Goal: Task Accomplishment & Management: Manage account settings

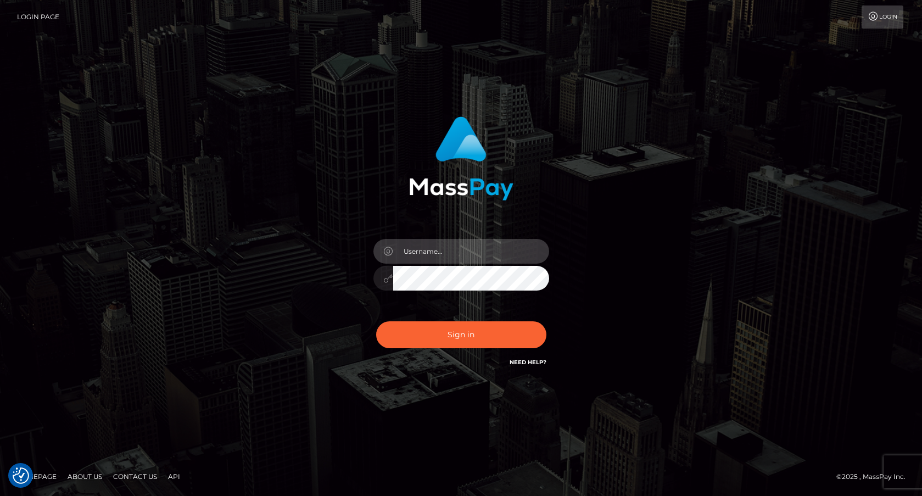
type input "frank.minyon@cforth.com2"
click at [499, 342] on button "Sign in" at bounding box center [461, 334] width 170 height 27
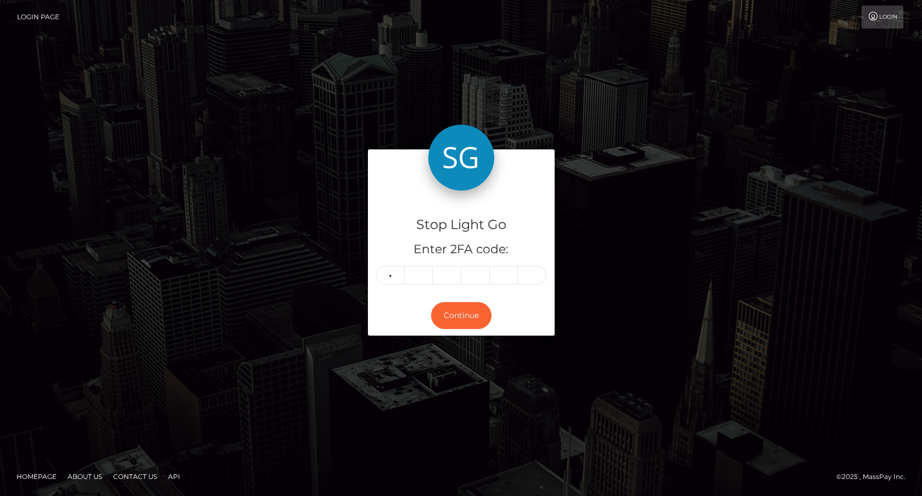
type input "7"
type input "4"
type input "5"
type input "3"
type input "9"
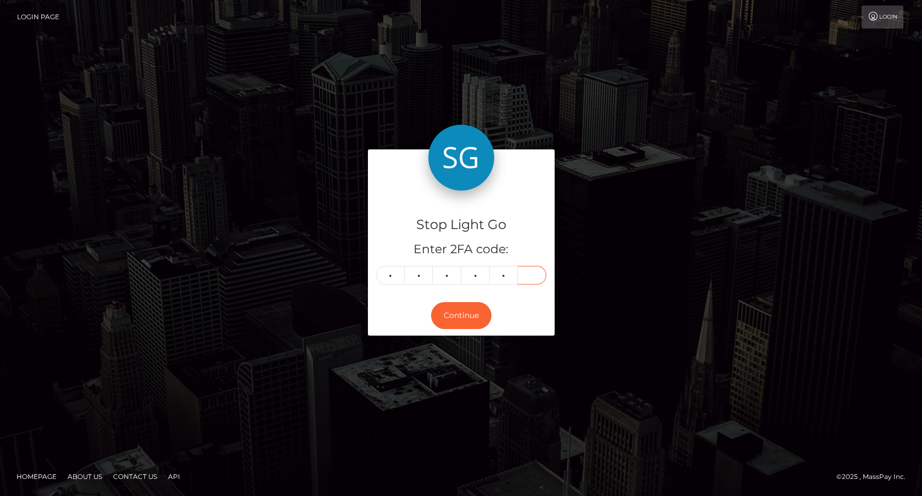
type input "2"
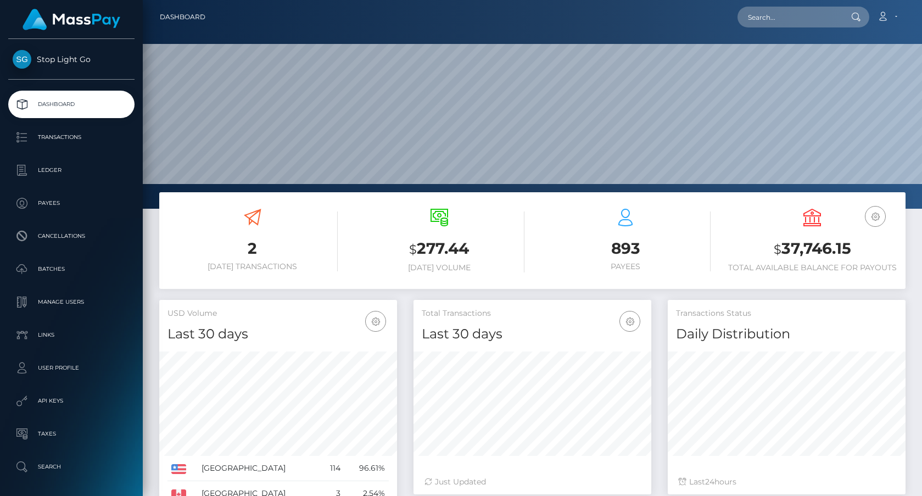
scroll to position [194, 238]
click at [72, 143] on p "Transactions" at bounding box center [72, 137] width 118 height 16
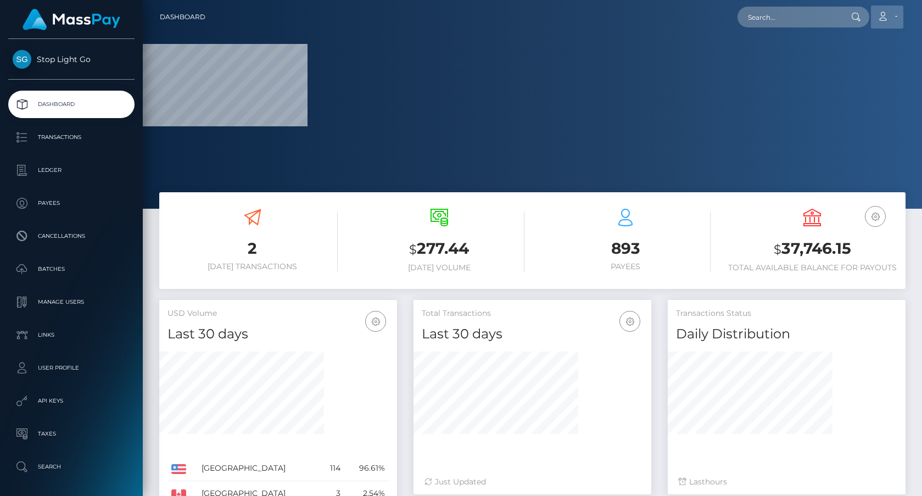
click at [888, 20] on icon at bounding box center [883, 16] width 12 height 9
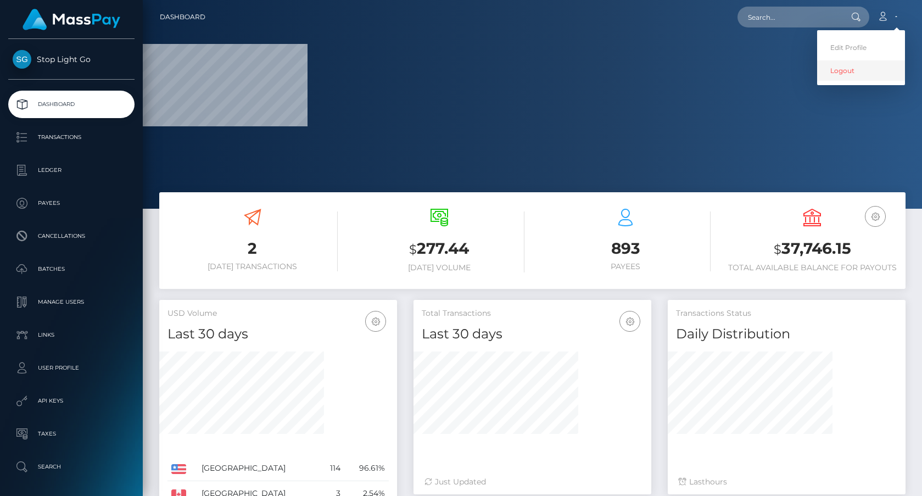
click at [865, 64] on link "Logout" at bounding box center [861, 70] width 88 height 20
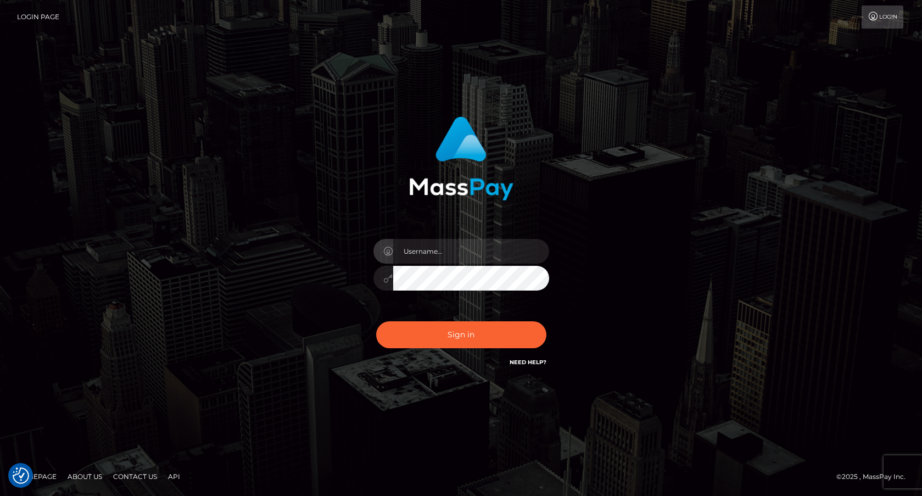
checkbox input "true"
click at [494, 259] on input "text" at bounding box center [471, 251] width 156 height 25
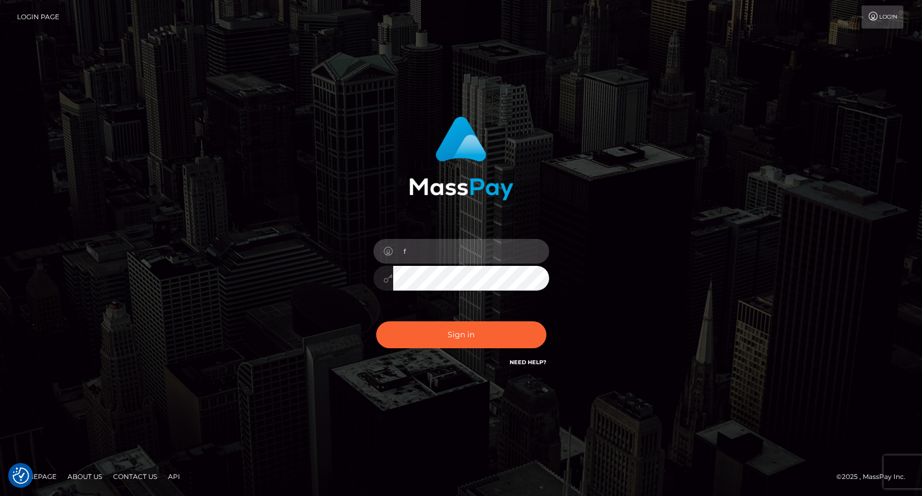
type input "[PERSON_NAME].onemp1"
click at [463, 332] on button "Sign in" at bounding box center [461, 334] width 170 height 27
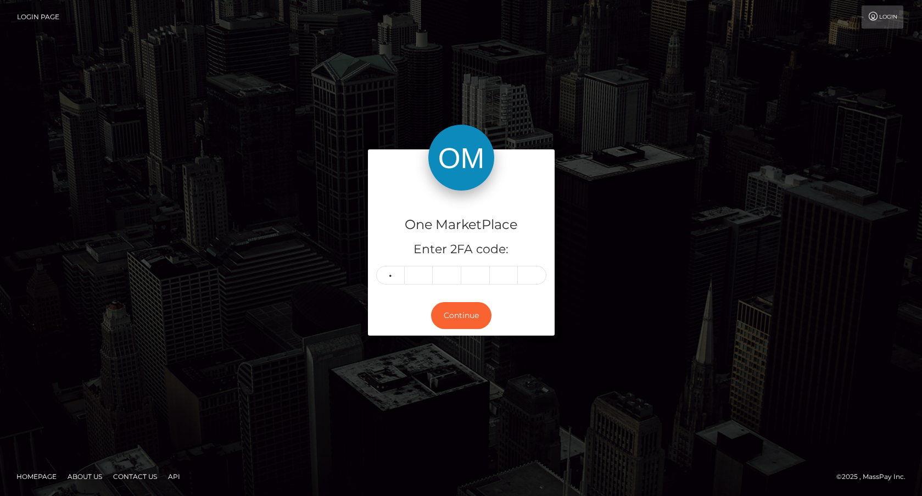
type input "7"
type input "6"
type input "1"
type input "6"
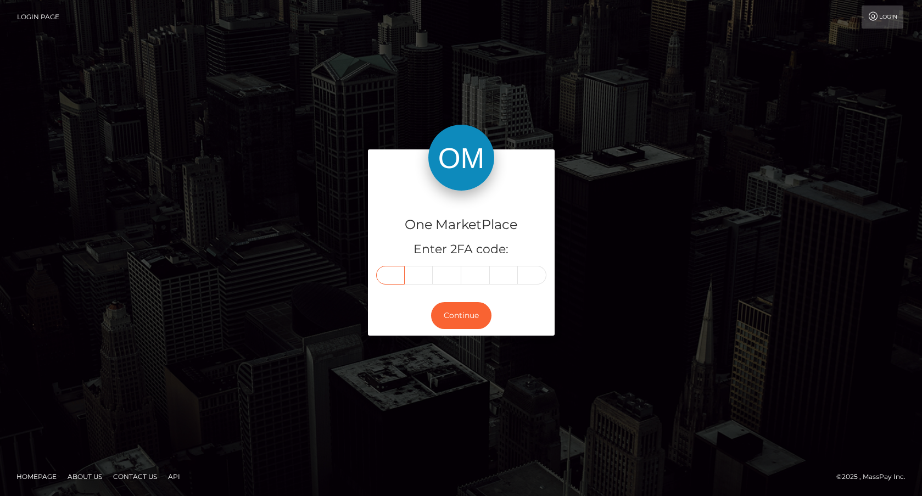
type input "7"
type input "0"
type input "6"
type input "1"
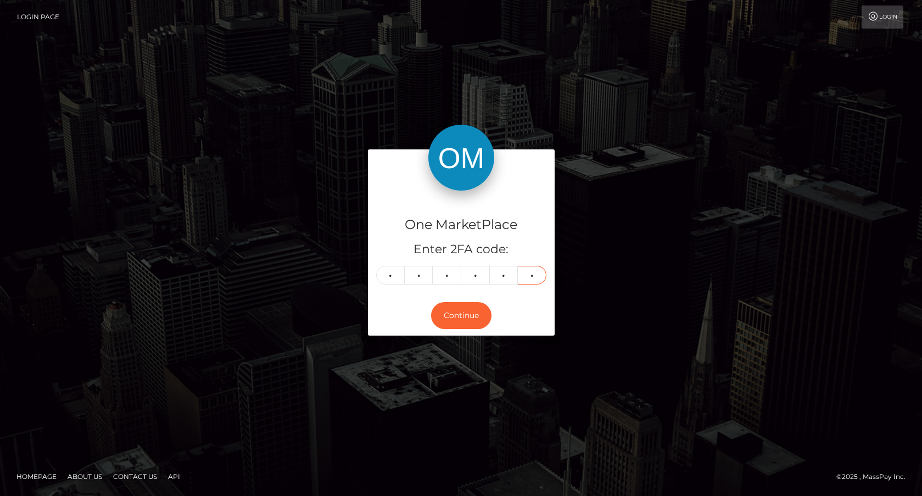
type input "6"
click at [461, 315] on button "Continue" at bounding box center [461, 315] width 60 height 27
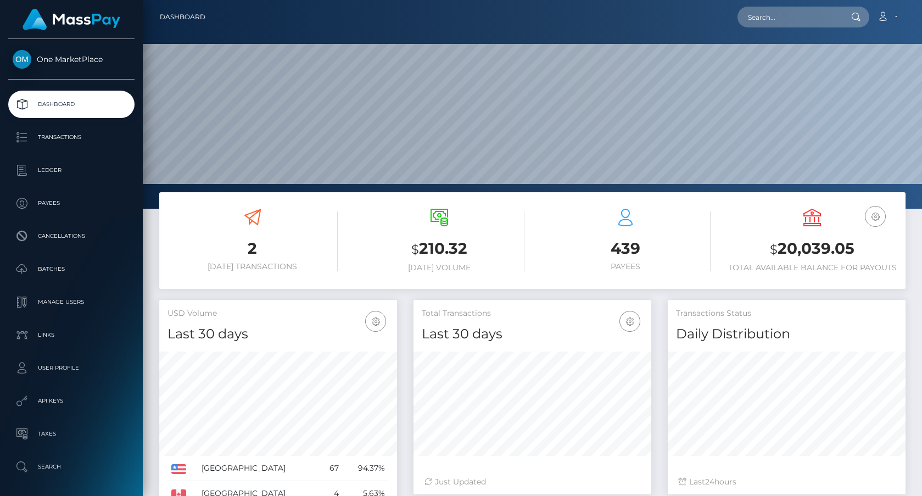
scroll to position [194, 238]
